Goal: Information Seeking & Learning: Understand process/instructions

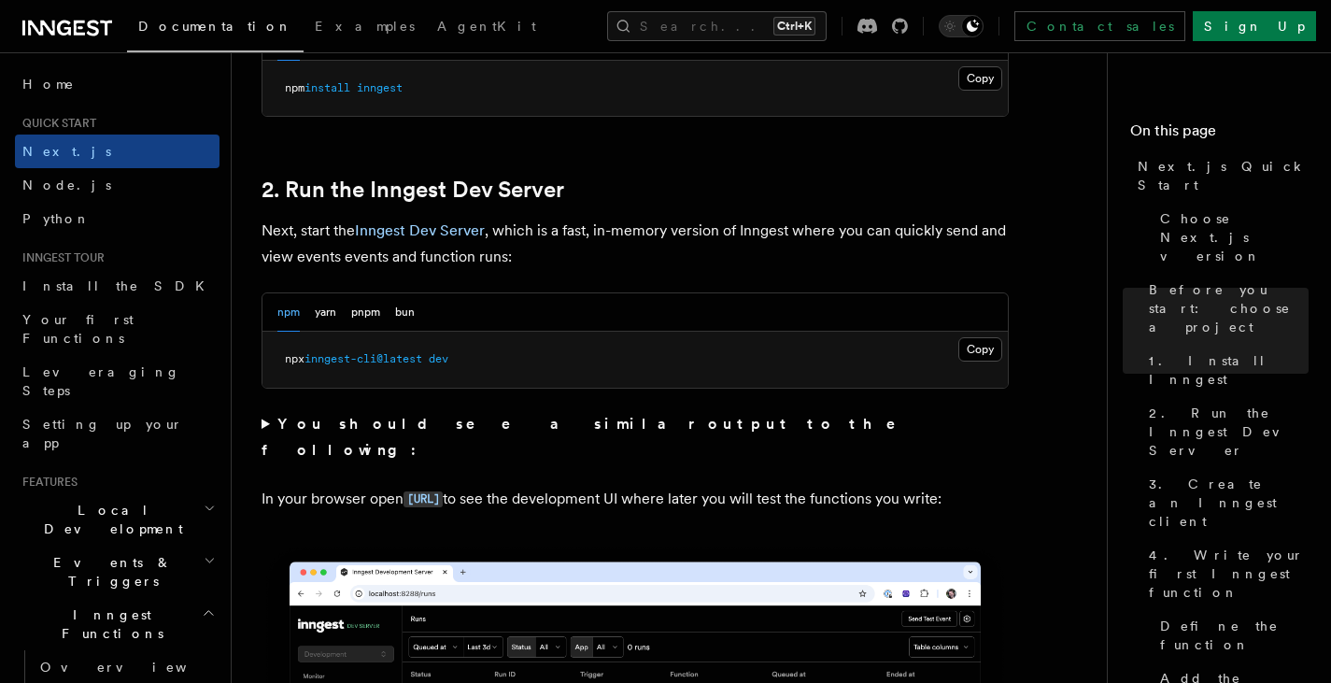
scroll to position [1215, 0]
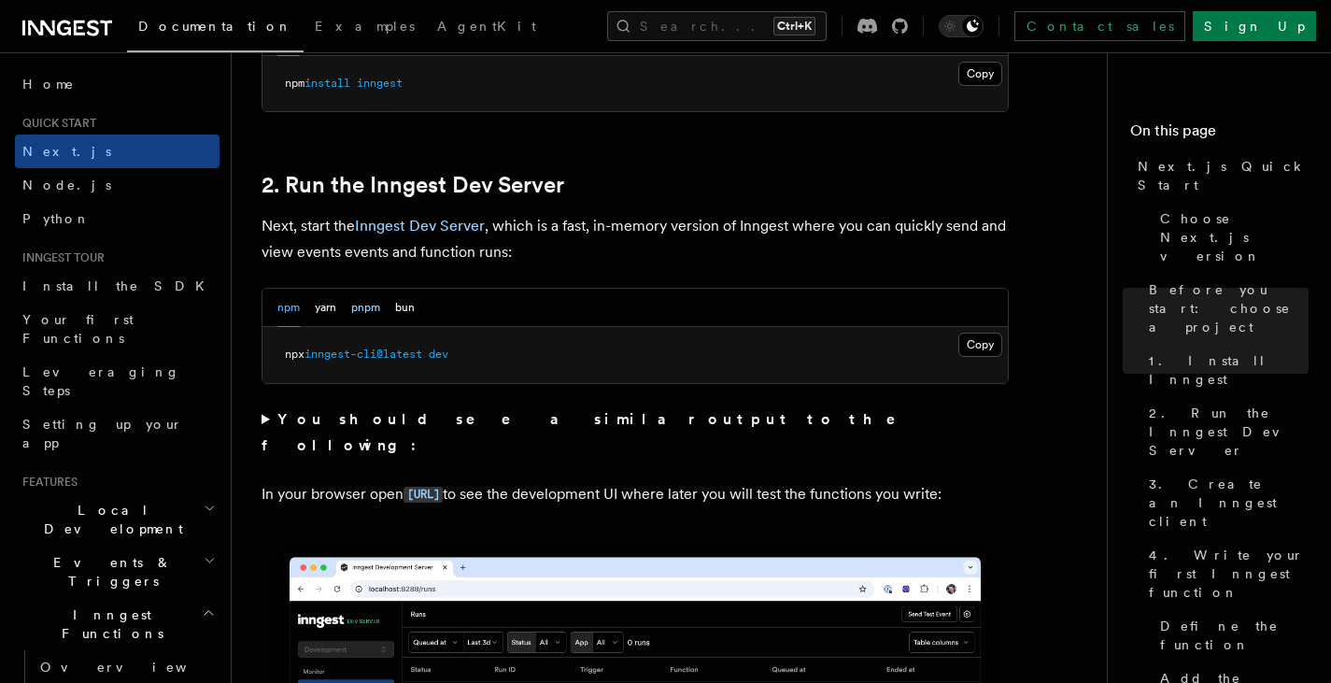
click at [365, 313] on button "pnpm" at bounding box center [365, 308] width 29 height 38
click at [300, 308] on button "npm" at bounding box center [288, 308] width 22 height 38
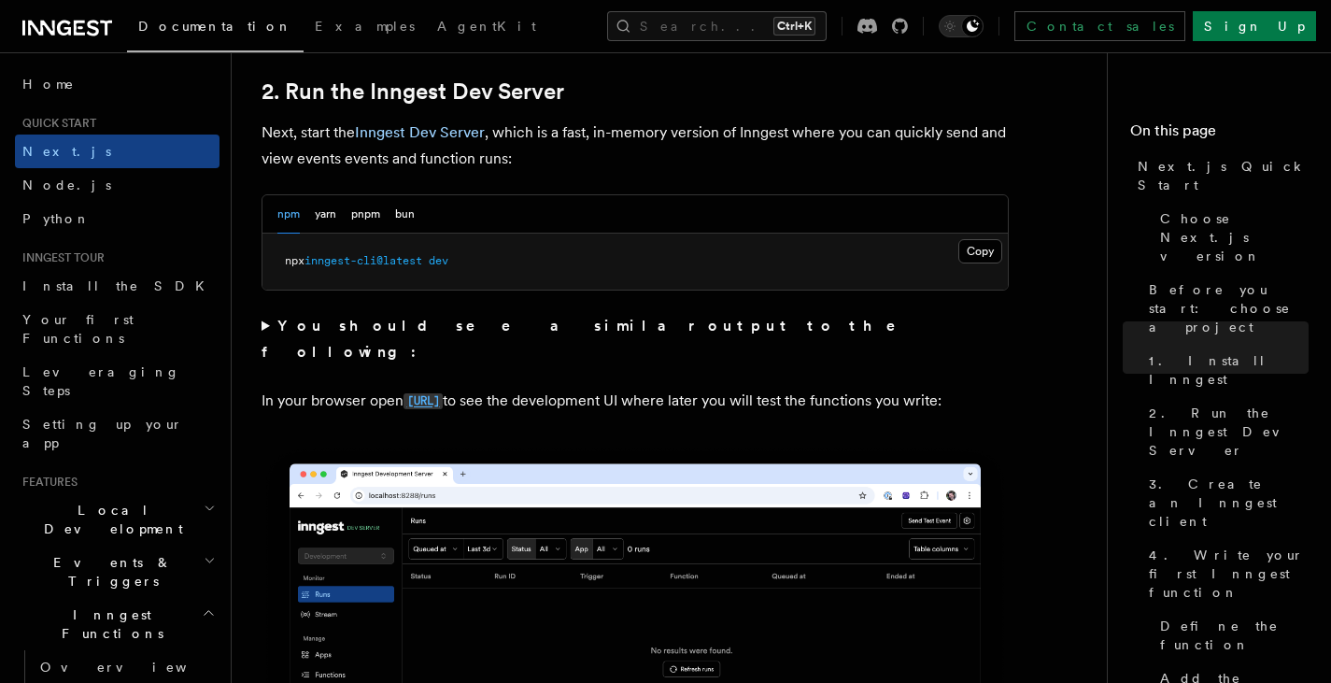
click at [443, 393] on code "[URL]" at bounding box center [423, 401] width 39 height 16
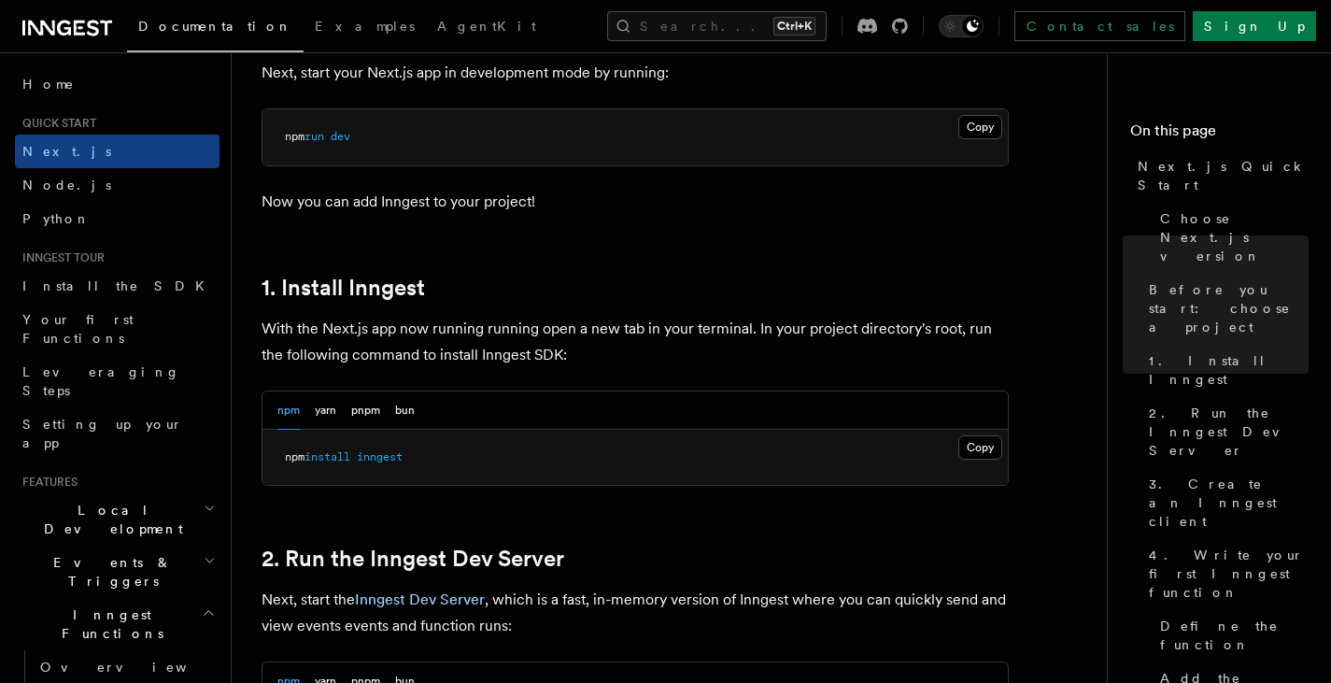
scroll to position [1401, 0]
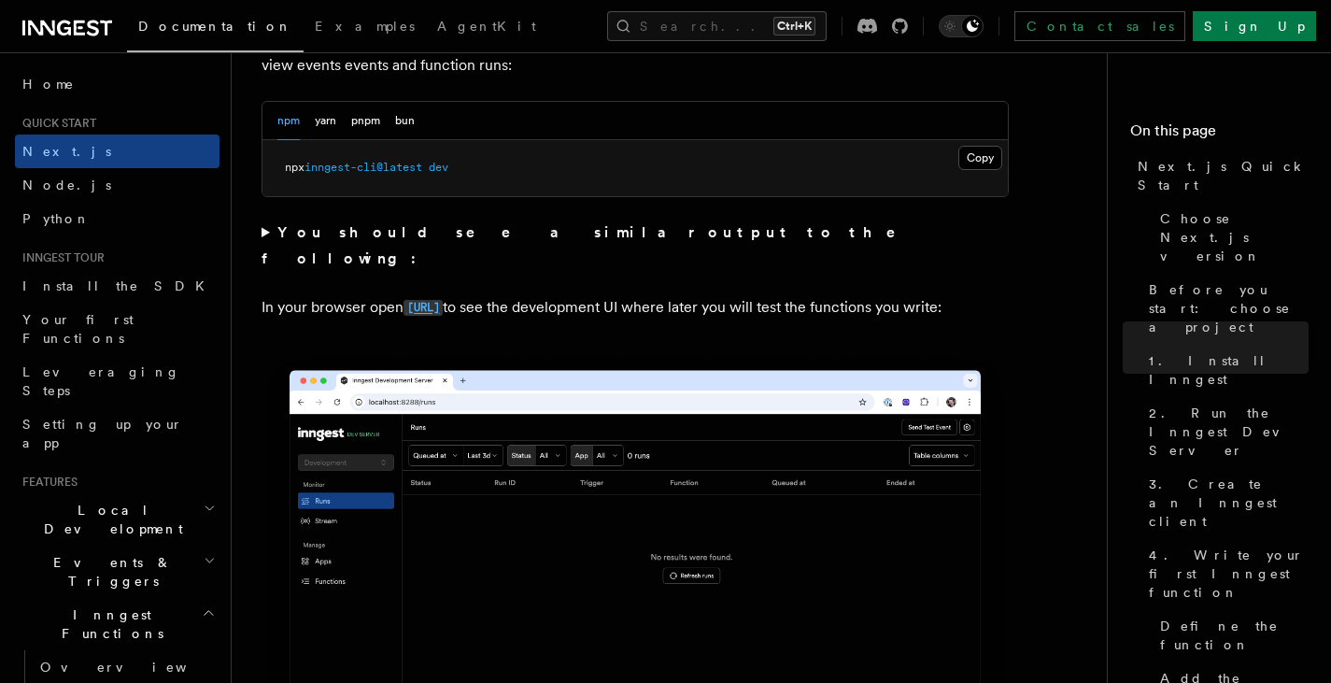
click at [443, 300] on code "[URL]" at bounding box center [423, 308] width 39 height 16
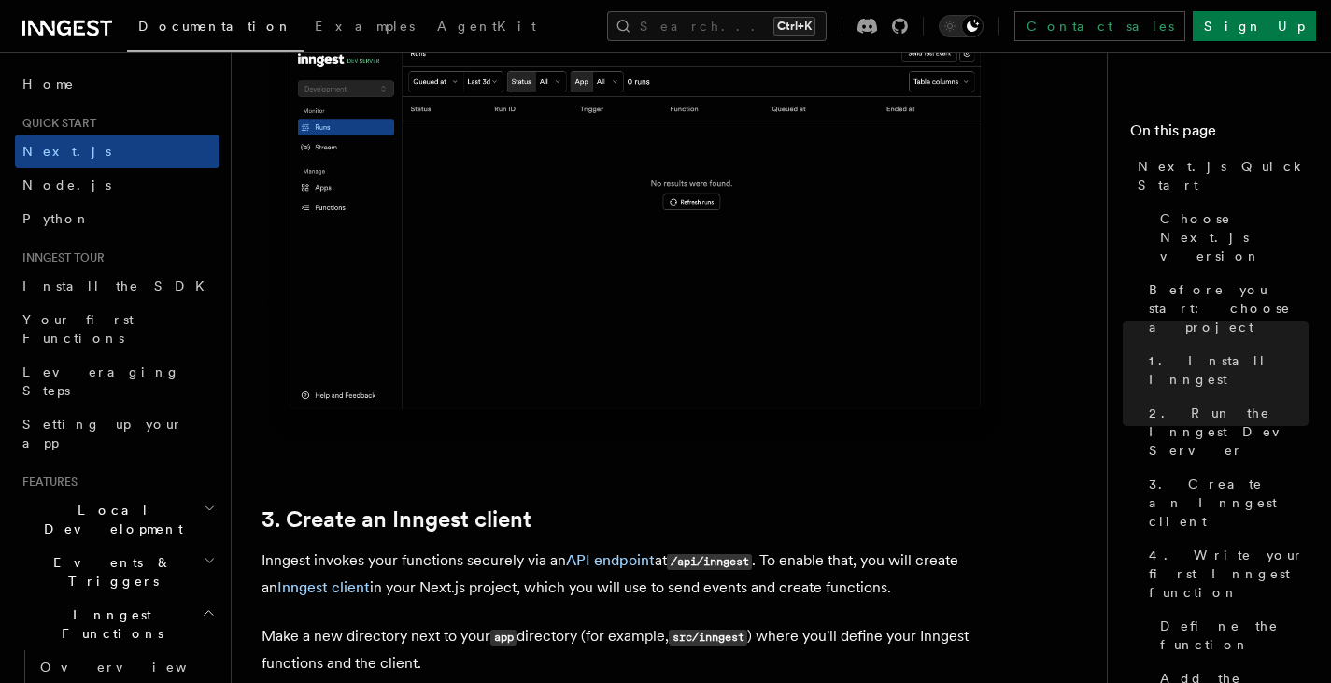
scroll to position [1962, 0]
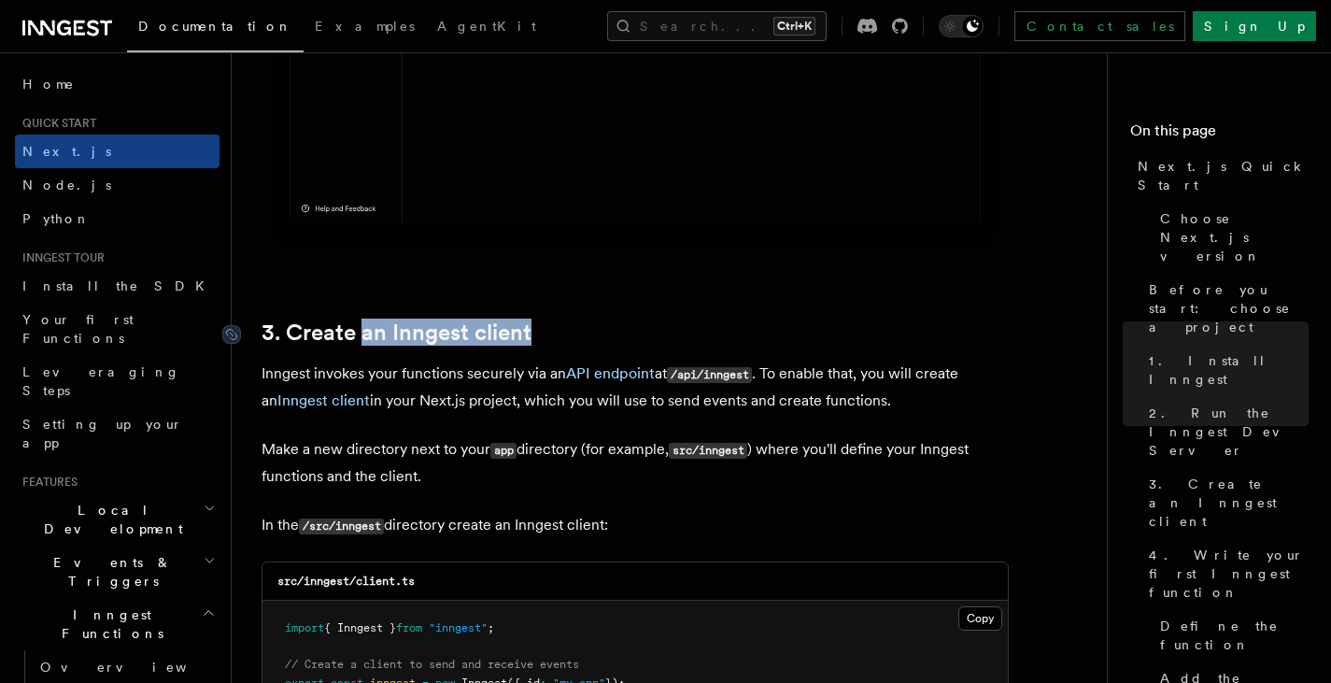
drag, startPoint x: 533, startPoint y: 326, endPoint x: 362, endPoint y: 335, distance: 171.2
click at [362, 335] on h2 "3. Create an Inngest client" at bounding box center [635, 333] width 747 height 26
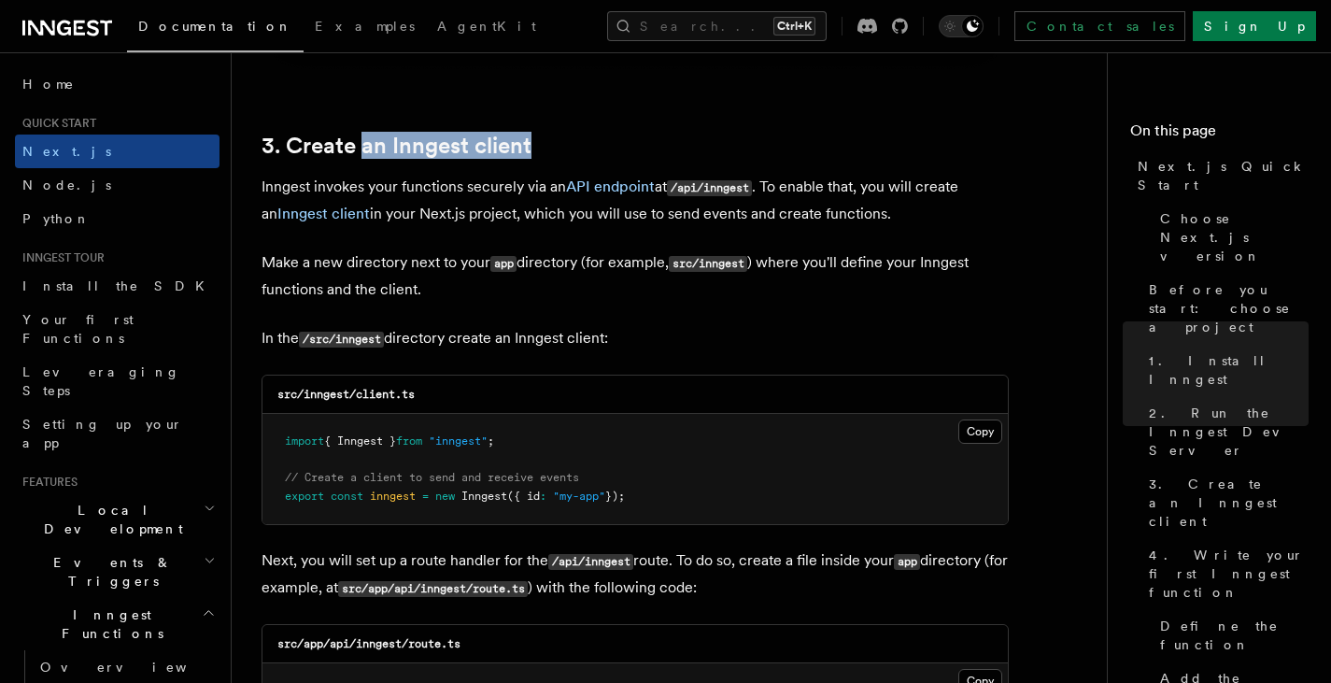
scroll to position [2055, 0]
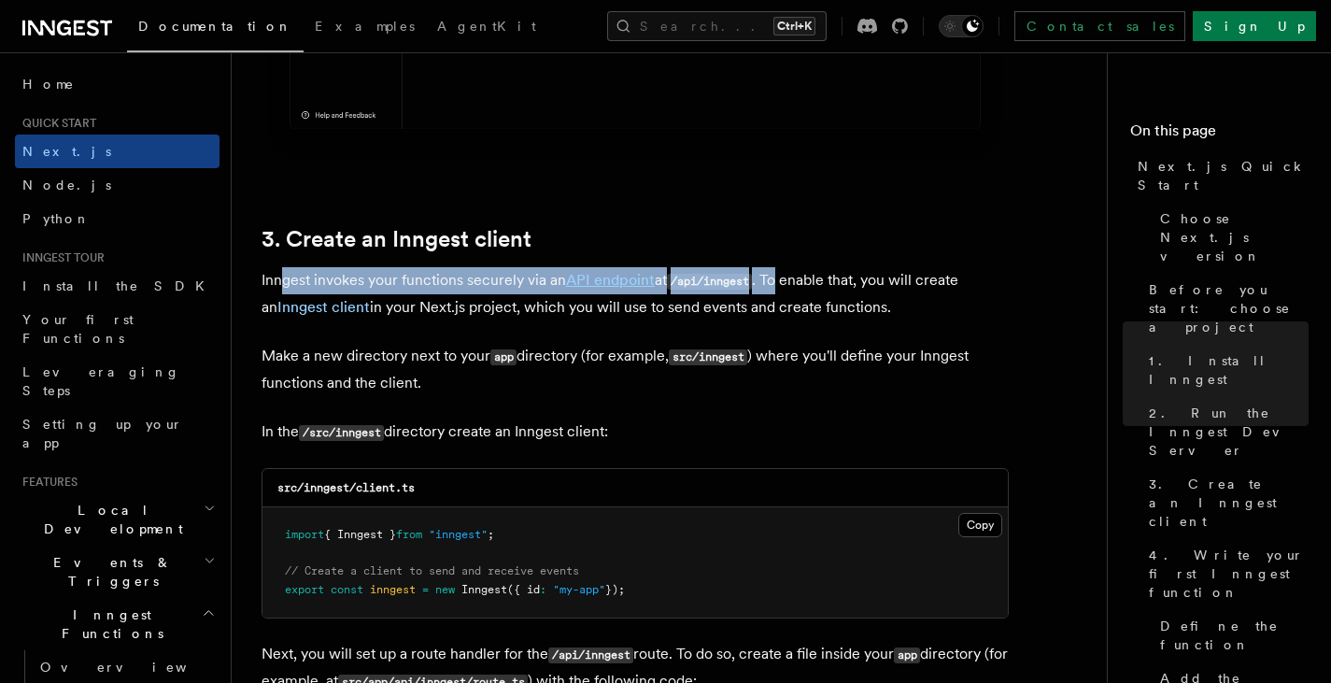
drag, startPoint x: 287, startPoint y: 280, endPoint x: 782, endPoint y: 276, distance: 495.2
click at [782, 276] on p "Inngest invokes your functions securely via an API endpoint at /api/inngest . T…" at bounding box center [635, 293] width 747 height 53
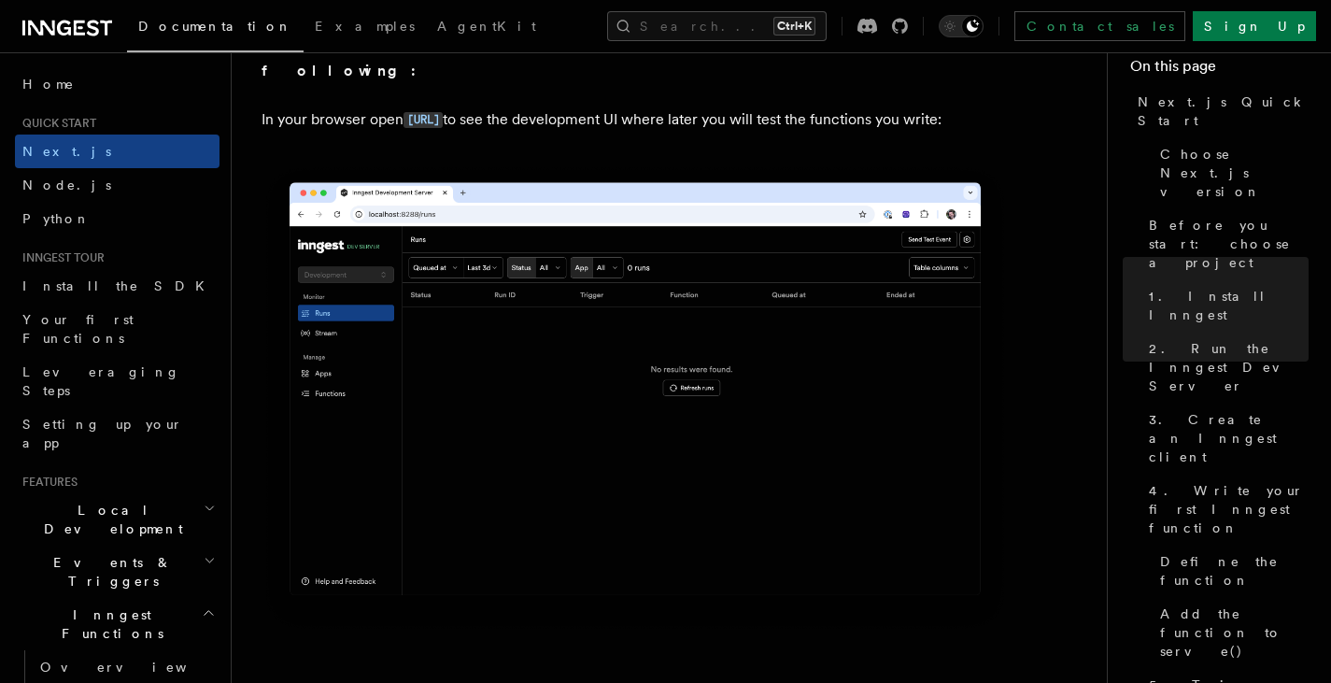
scroll to position [1588, 0]
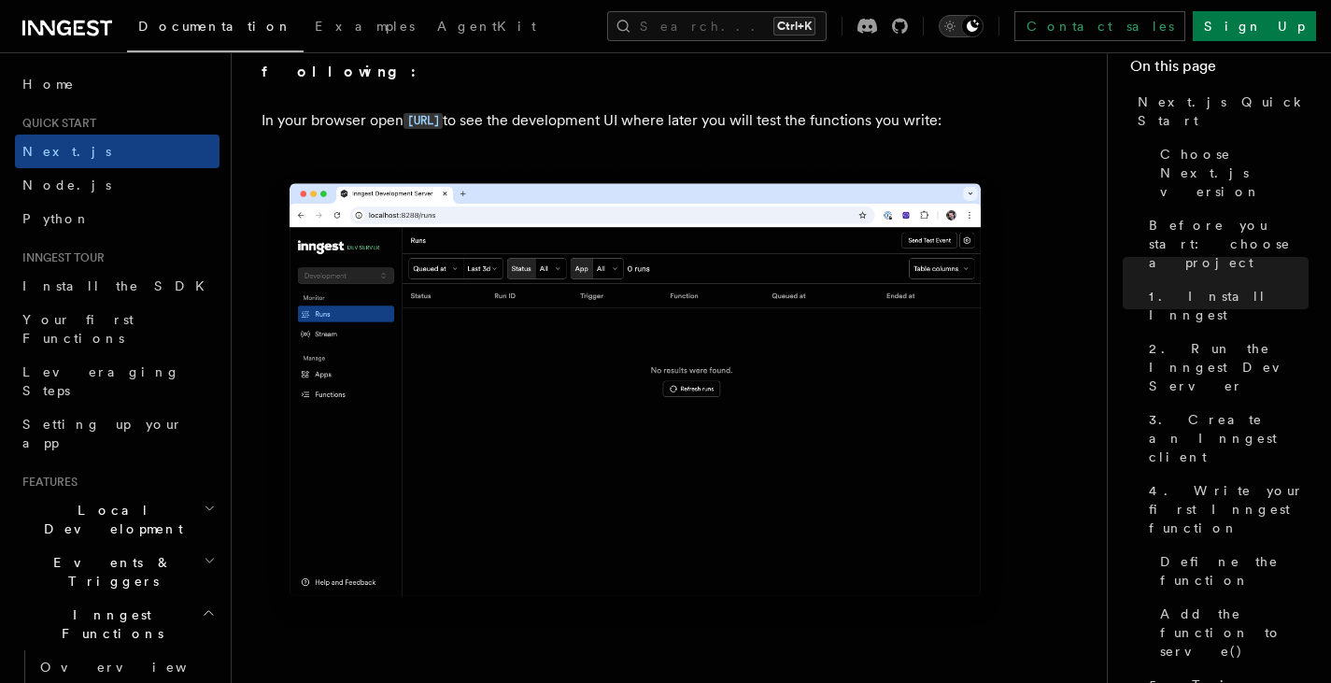
click at [959, 27] on icon "Toggle dark mode" at bounding box center [950, 26] width 19 height 19
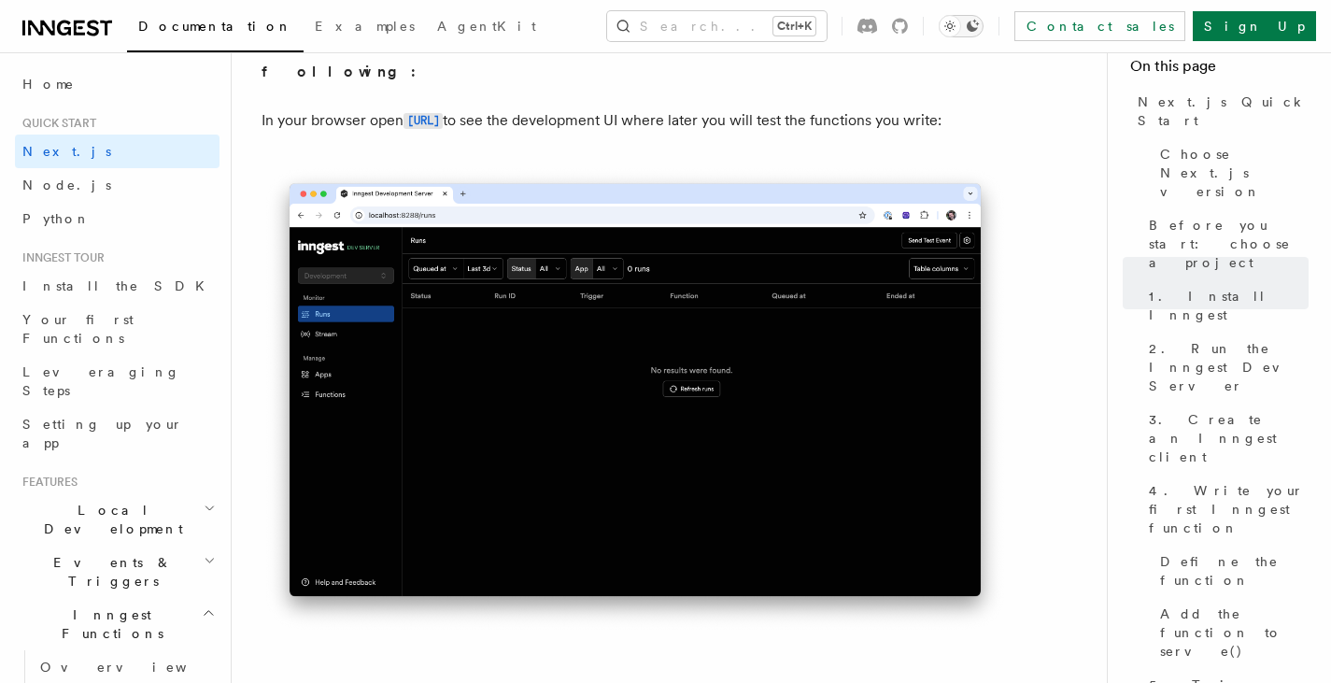
click at [980, 27] on icon "Toggle dark mode" at bounding box center [972, 26] width 15 height 15
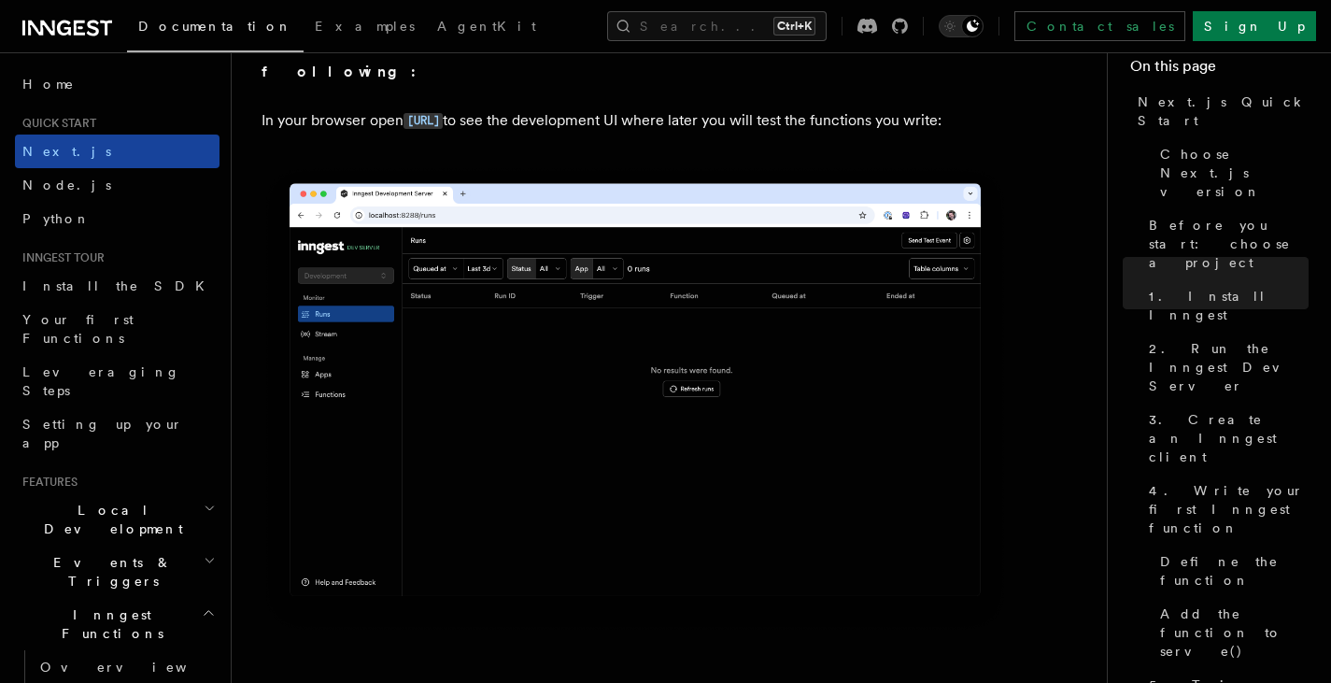
click at [120, 162] on link "Next.js" at bounding box center [117, 152] width 205 height 34
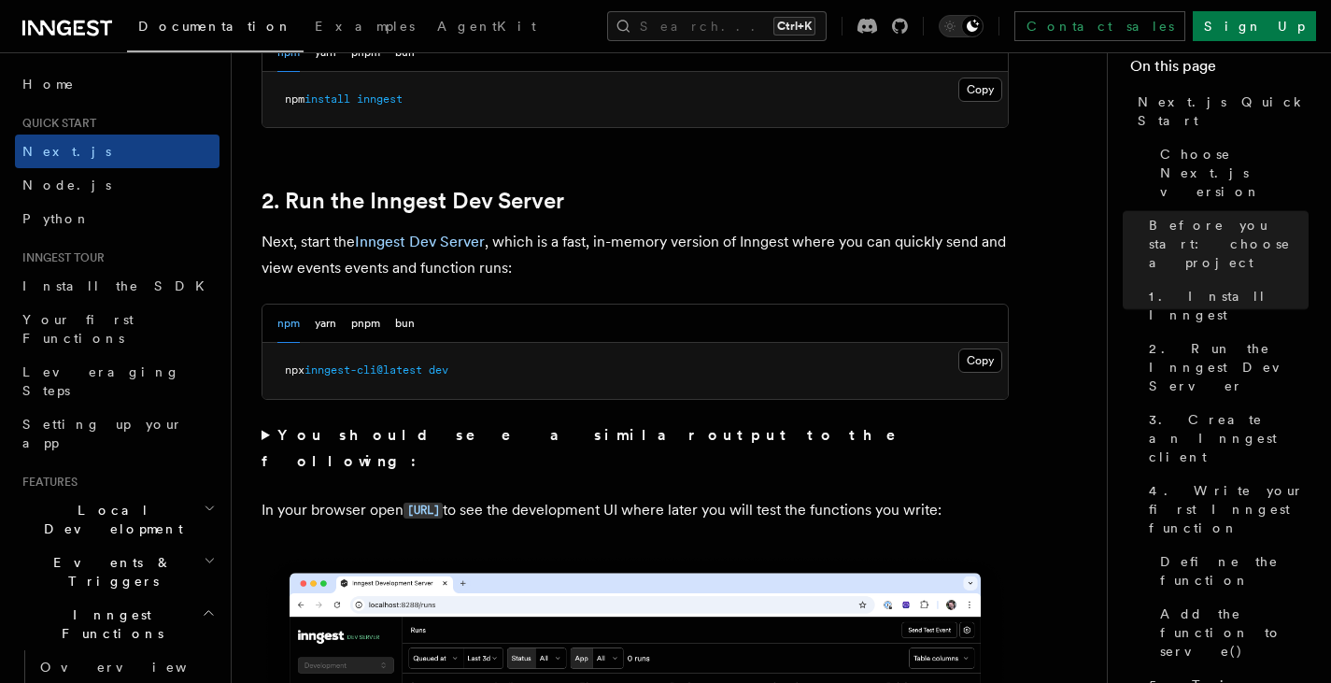
scroll to position [1215, 0]
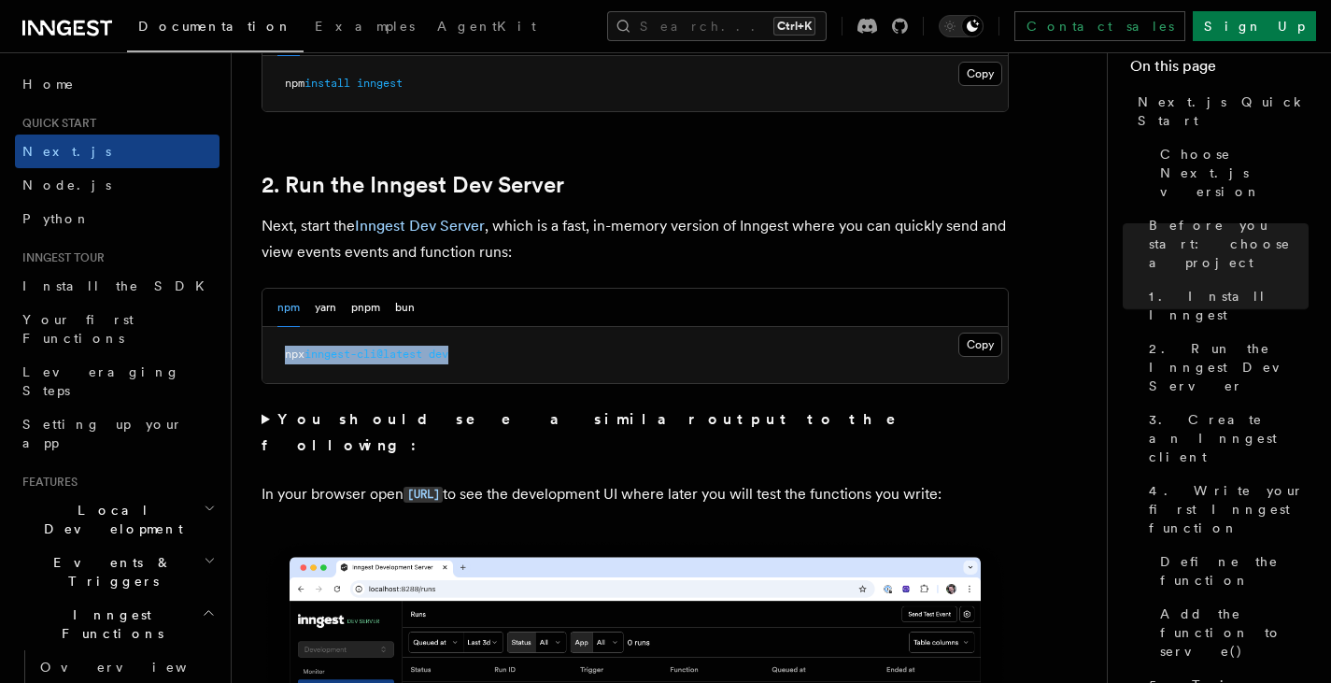
drag, startPoint x: 515, startPoint y: 348, endPoint x: 282, endPoint y: 359, distance: 232.9
click at [282, 359] on pre "npx inngest-cli@latest dev" at bounding box center [636, 355] width 746 height 56
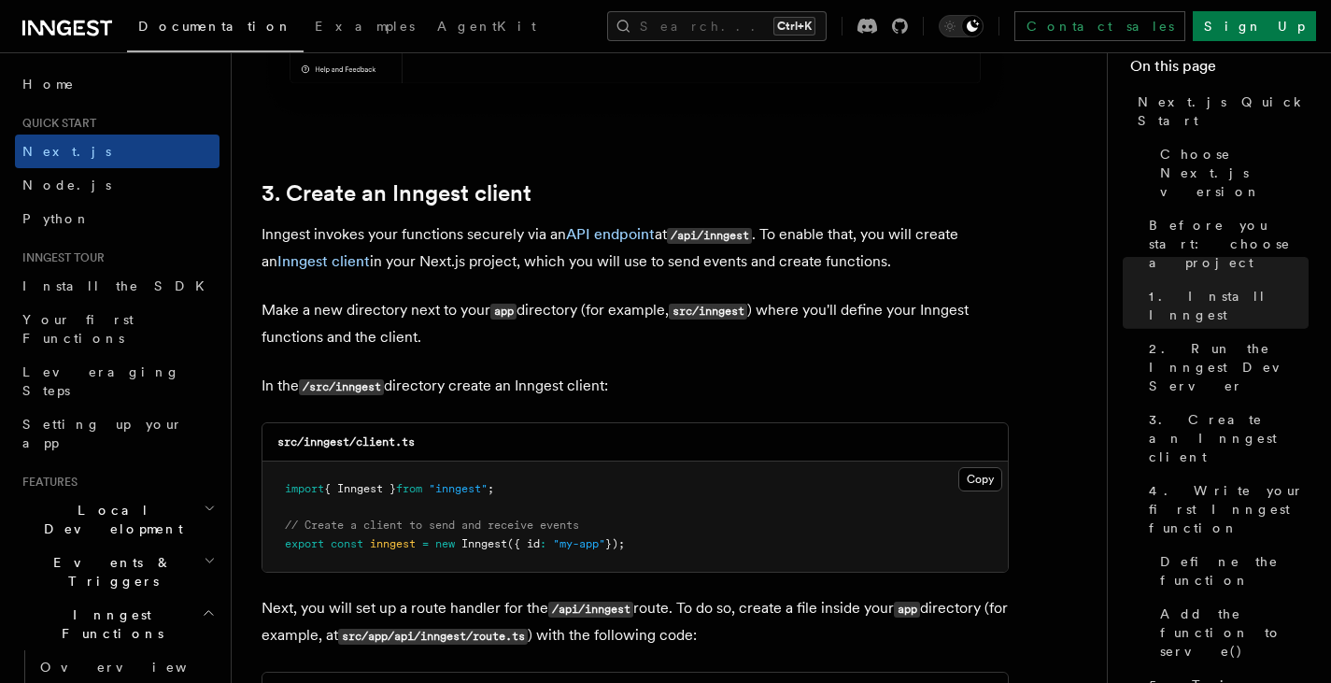
scroll to position [2149, 0]
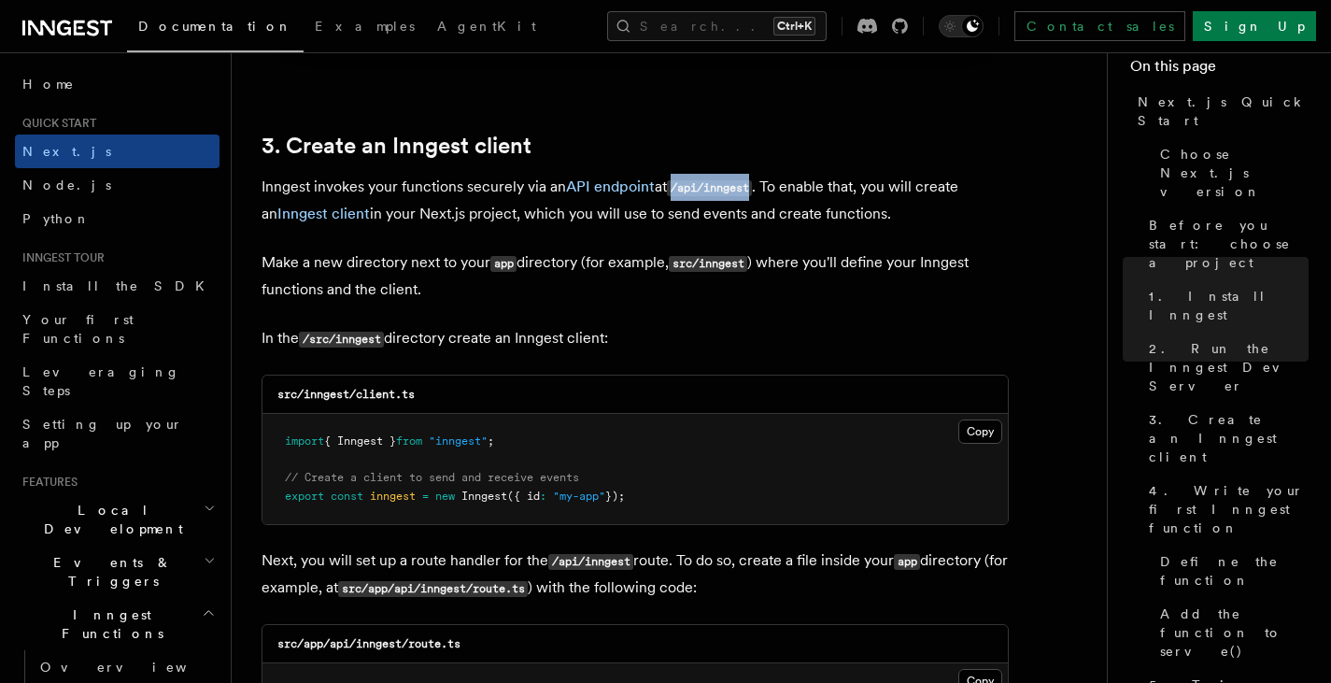
drag, startPoint x: 677, startPoint y: 185, endPoint x: 759, endPoint y: 190, distance: 81.4
click at [752, 190] on code "/api/inngest" at bounding box center [709, 188] width 85 height 16
click at [980, 437] on button "Copy Copied" at bounding box center [981, 431] width 44 height 24
drag, startPoint x: 580, startPoint y: 135, endPoint x: 302, endPoint y: 161, distance: 279.5
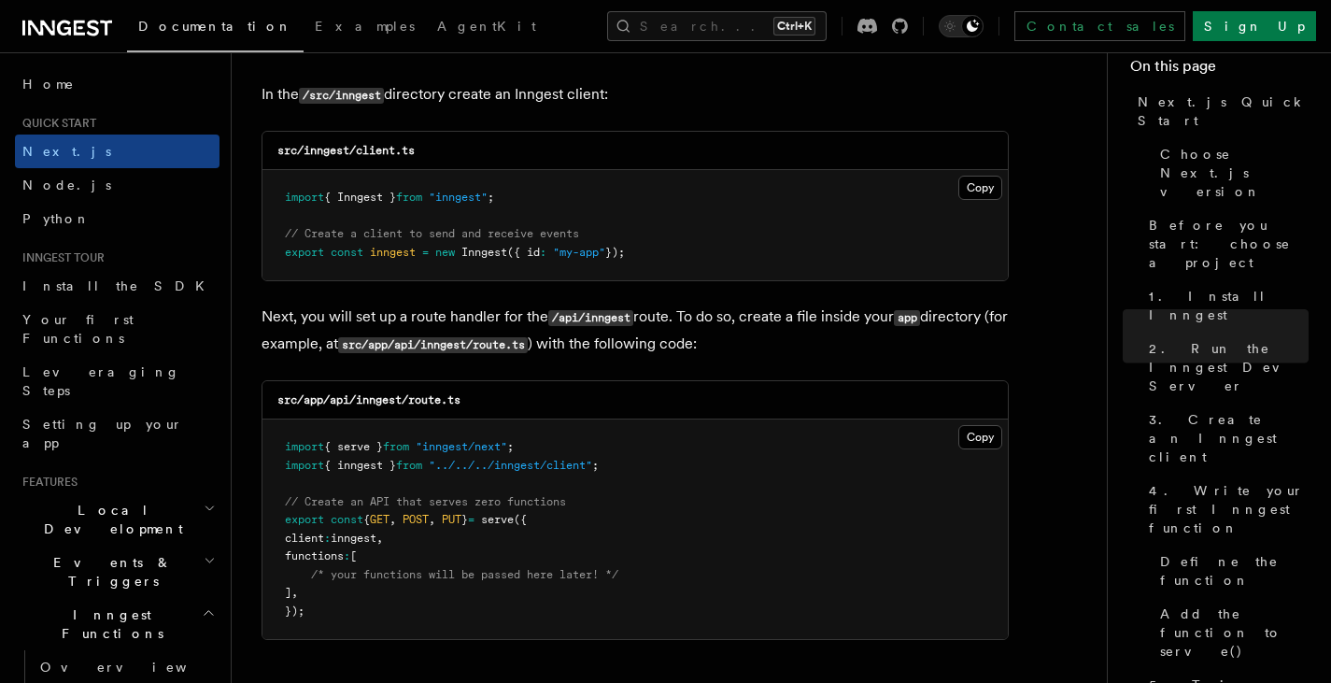
scroll to position [2429, 0]
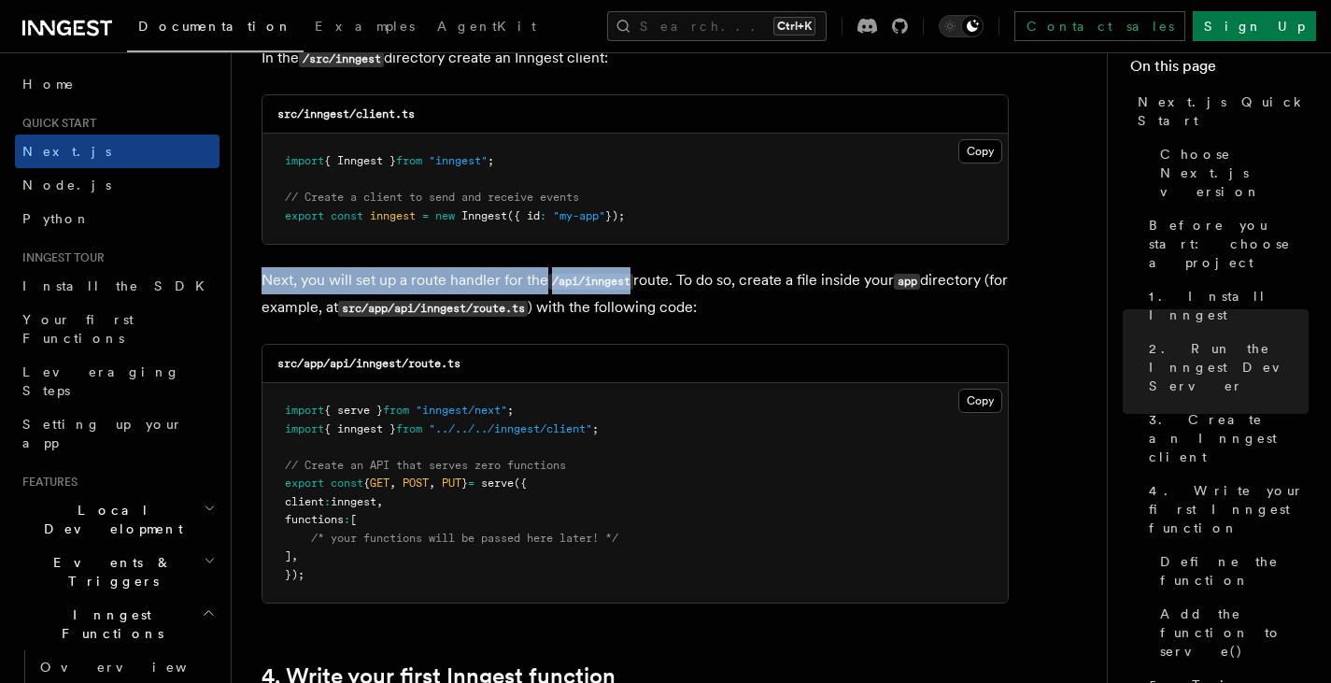
drag, startPoint x: 266, startPoint y: 274, endPoint x: 637, endPoint y: 281, distance: 371.0
click at [637, 281] on p "Next, you will set up a route handler for the /api/inngest route. To do so, cre…" at bounding box center [635, 294] width 747 height 54
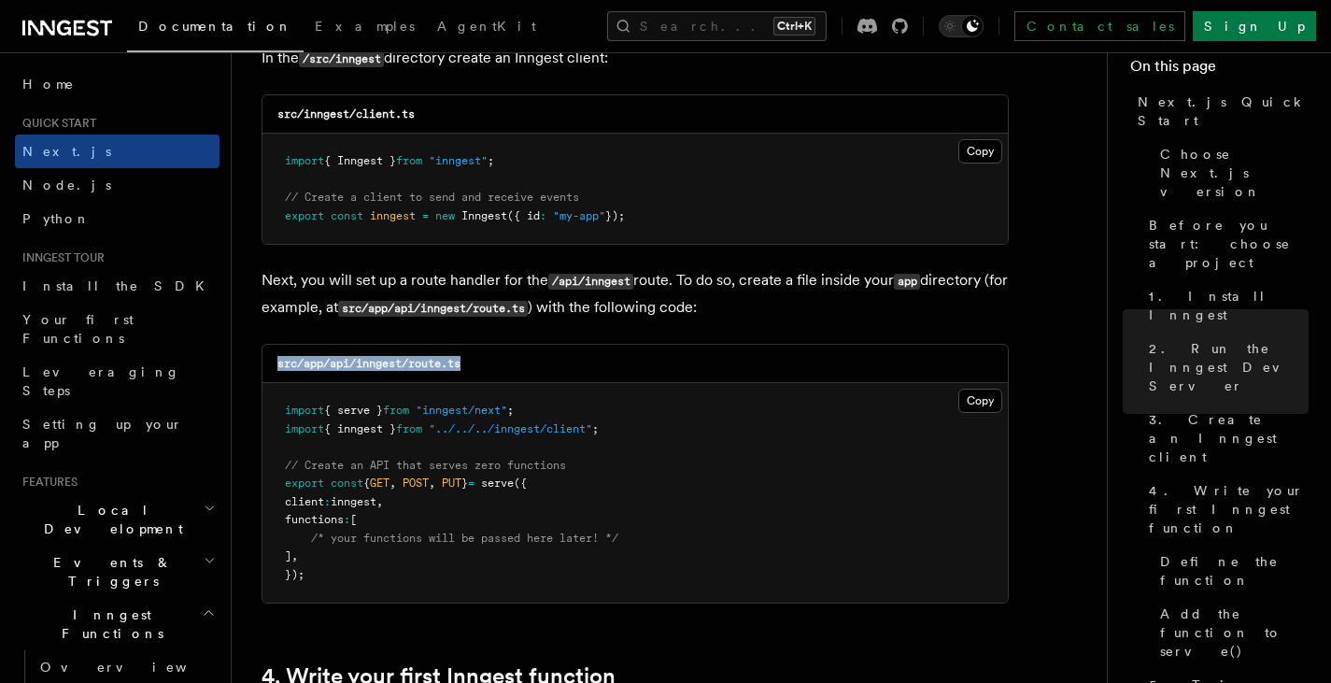
drag, startPoint x: 279, startPoint y: 365, endPoint x: 479, endPoint y: 364, distance: 199.9
click at [479, 364] on div "src/app/api/inngest/route.ts" at bounding box center [636, 364] width 746 height 38
click at [973, 403] on button "Copy Copied" at bounding box center [981, 401] width 44 height 24
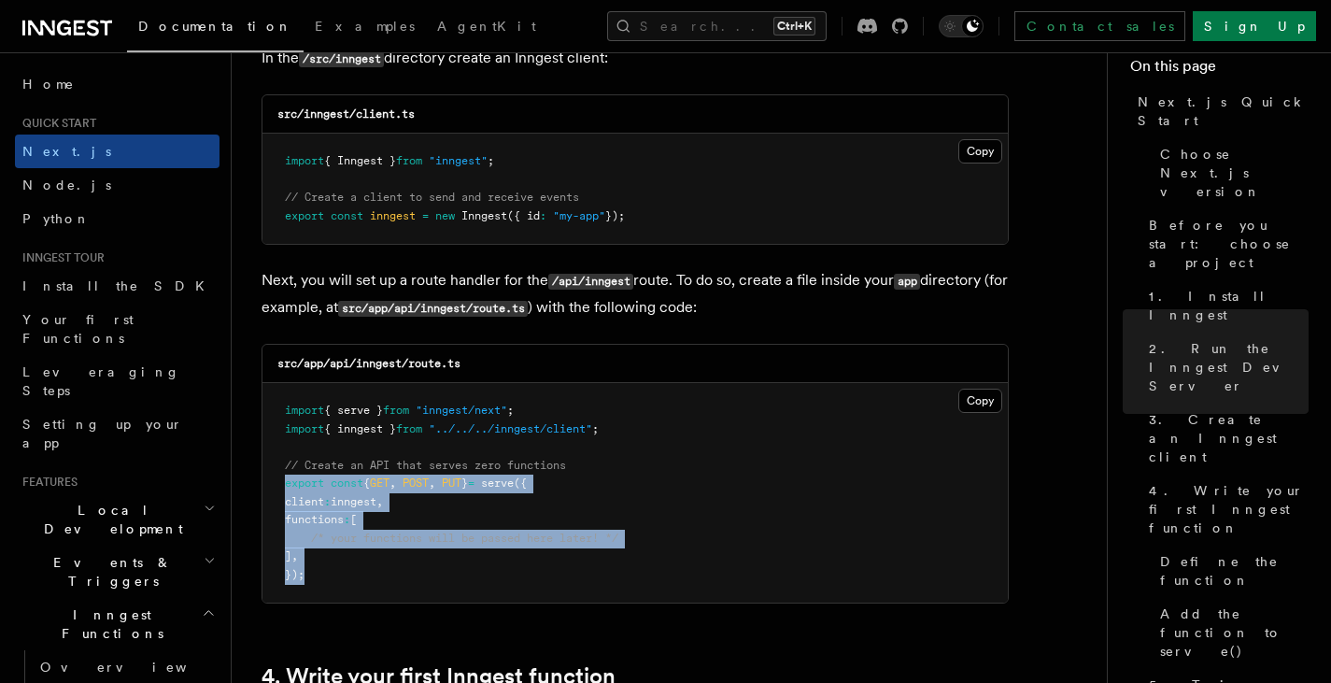
drag, startPoint x: 283, startPoint y: 487, endPoint x: 500, endPoint y: 595, distance: 242.3
click at [500, 595] on pre "import { serve } from "inngest/next" ; import { inngest } from "../../../innges…" at bounding box center [636, 493] width 746 height 220
click at [492, 557] on pre "import { serve } from "inngest/next" ; import { inngest } from "../../../innges…" at bounding box center [636, 493] width 746 height 220
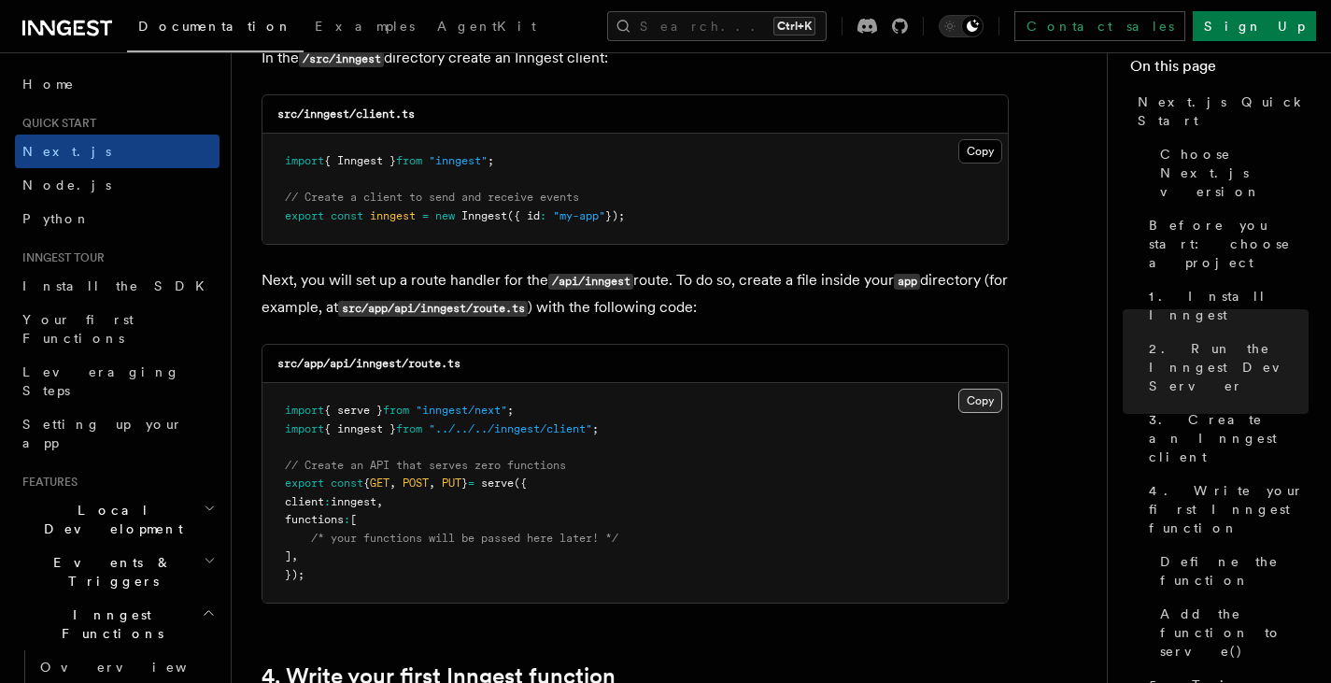
click at [988, 404] on button "Copy Copied" at bounding box center [981, 401] width 44 height 24
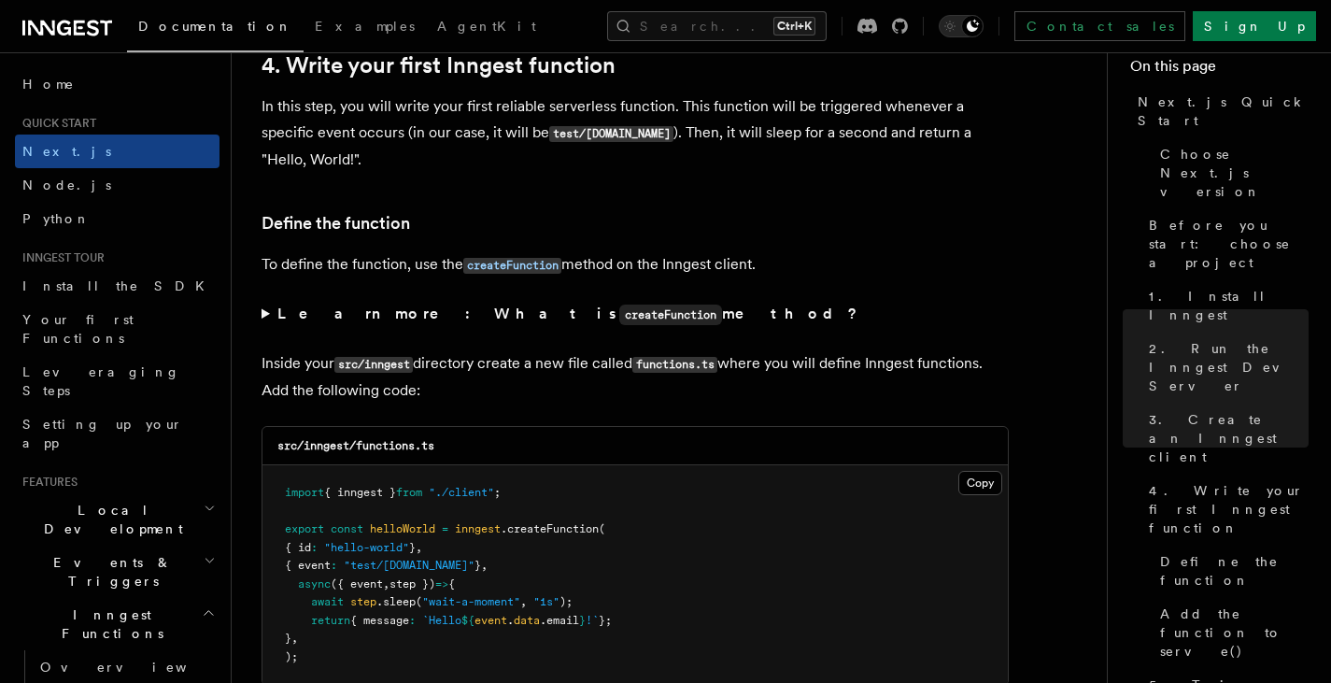
scroll to position [3176, 0]
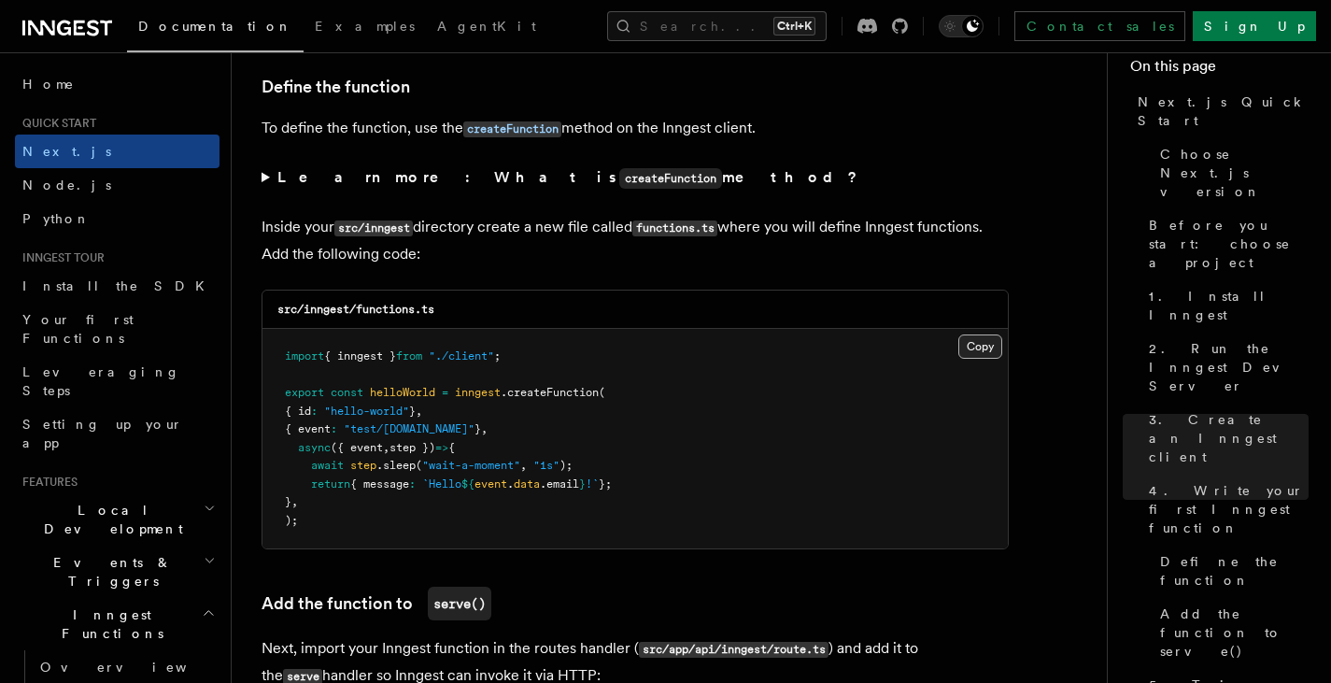
click at [973, 358] on button "Copy Copied" at bounding box center [981, 346] width 44 height 24
